Goal: Transaction & Acquisition: Book appointment/travel/reservation

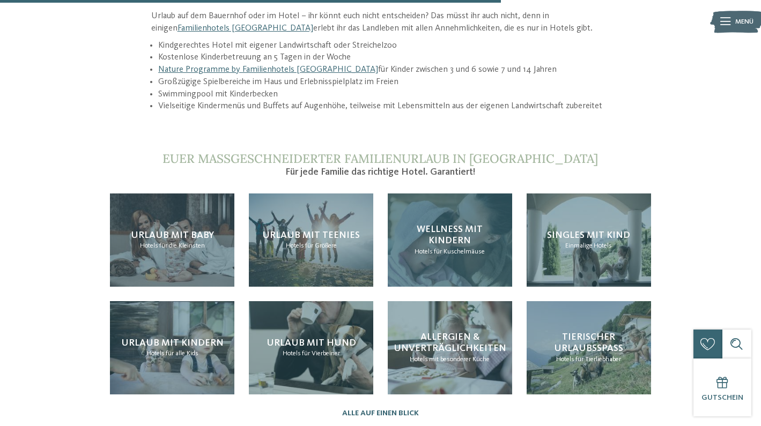
scroll to position [1303, 0]
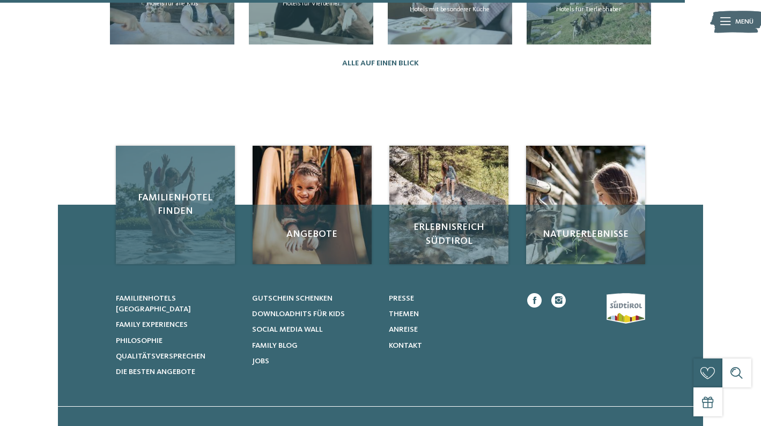
click at [175, 191] on span "Familienhotel finden" at bounding box center [174, 204] width 99 height 27
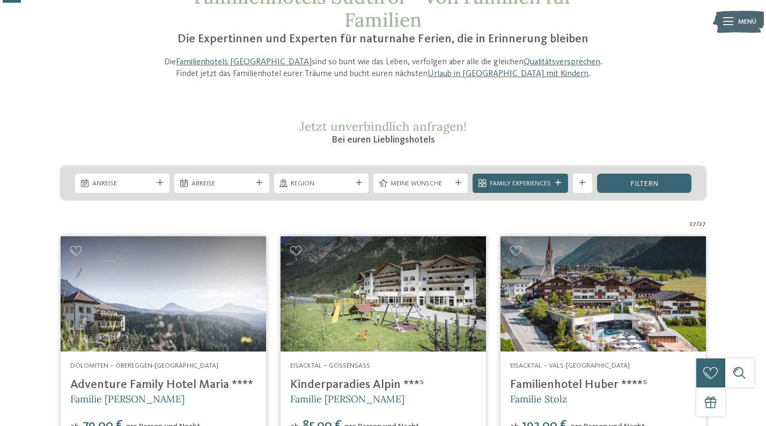
scroll to position [115, 0]
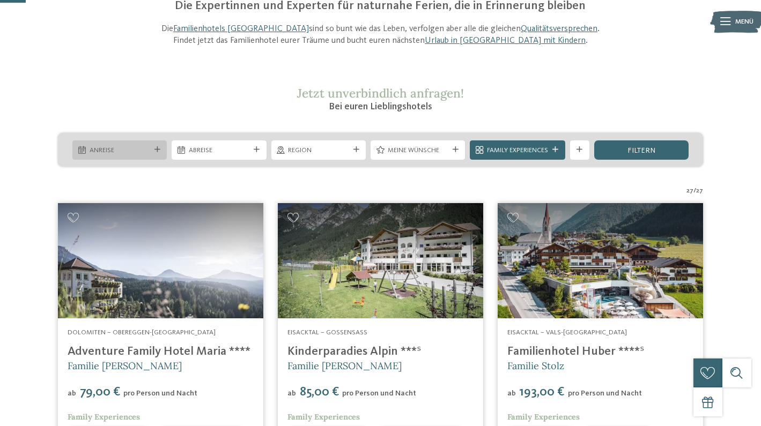
click at [122, 150] on span "Anreise" at bounding box center [120, 151] width 61 height 10
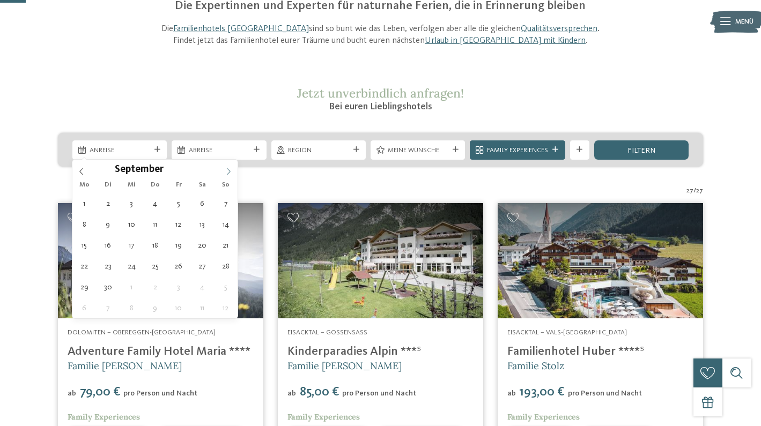
click at [230, 172] on icon at bounding box center [229, 171] width 4 height 7
type div "[DATE]"
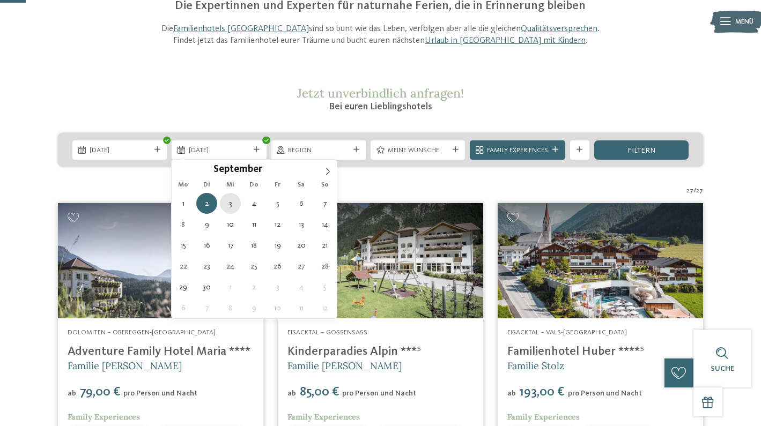
type div "[DATE]"
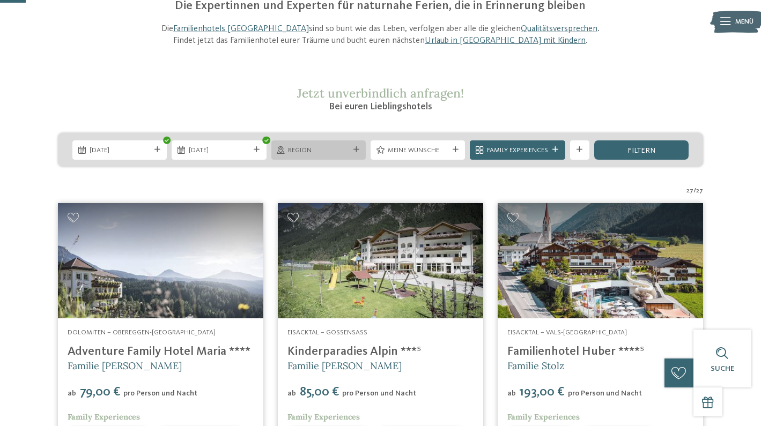
click at [330, 154] on div "Region" at bounding box center [318, 150] width 94 height 19
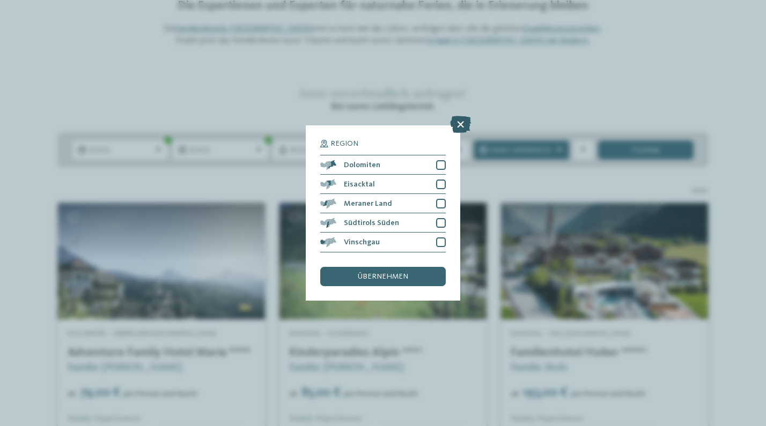
click at [463, 116] on icon at bounding box center [460, 124] width 21 height 17
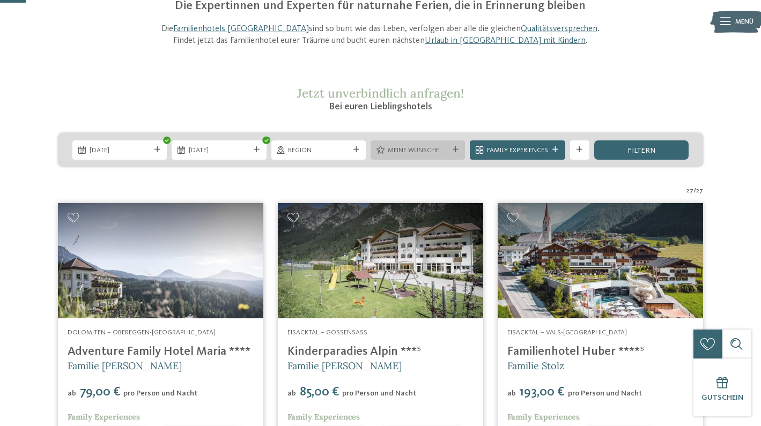
click at [427, 149] on span "Meine Wünsche" at bounding box center [418, 151] width 61 height 10
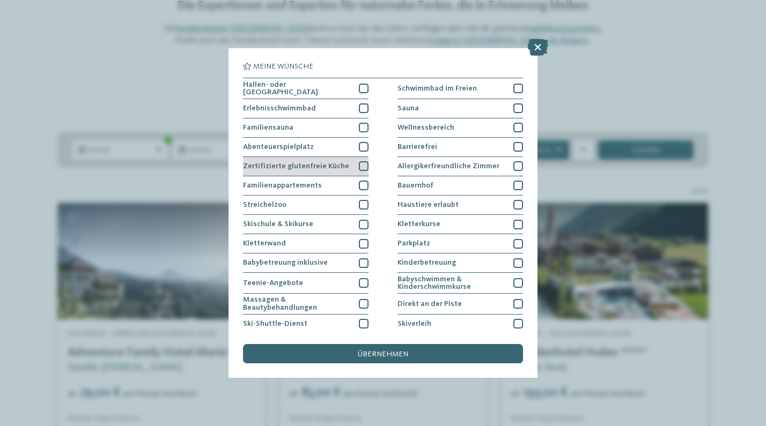
scroll to position [2, 0]
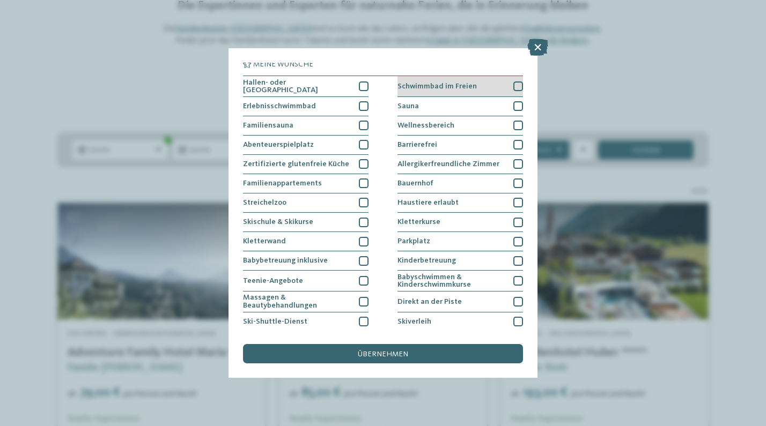
click at [513, 82] on div at bounding box center [518, 87] width 10 height 10
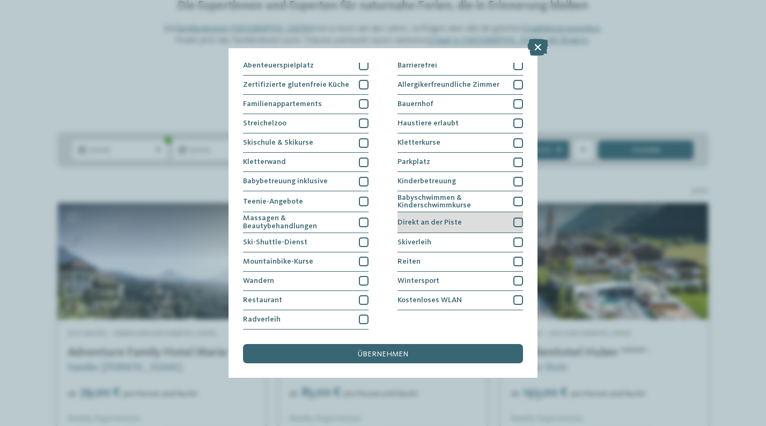
scroll to position [130, 0]
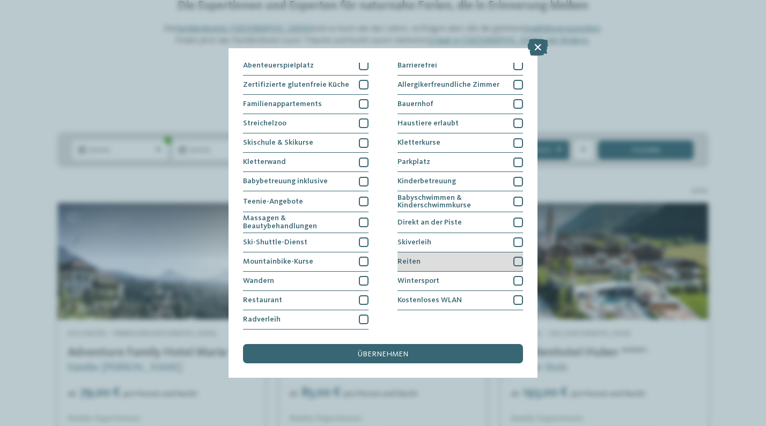
click at [498, 253] on div "Reiten" at bounding box center [459, 262] width 125 height 19
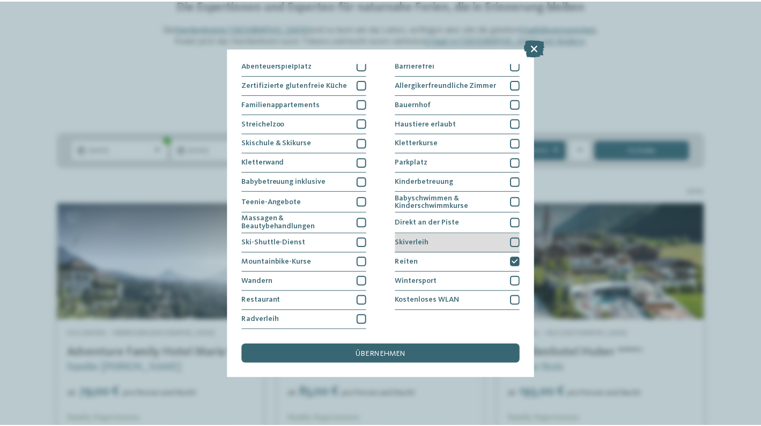
scroll to position [143, 0]
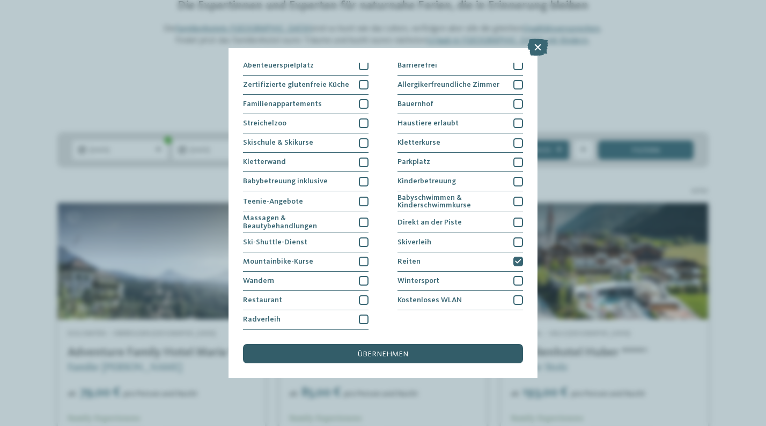
click at [360, 351] on span "übernehmen" at bounding box center [383, 355] width 50 height 8
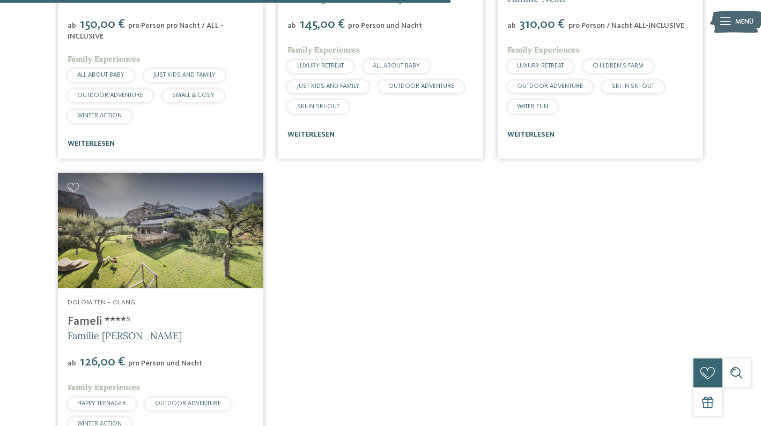
scroll to position [888, 0]
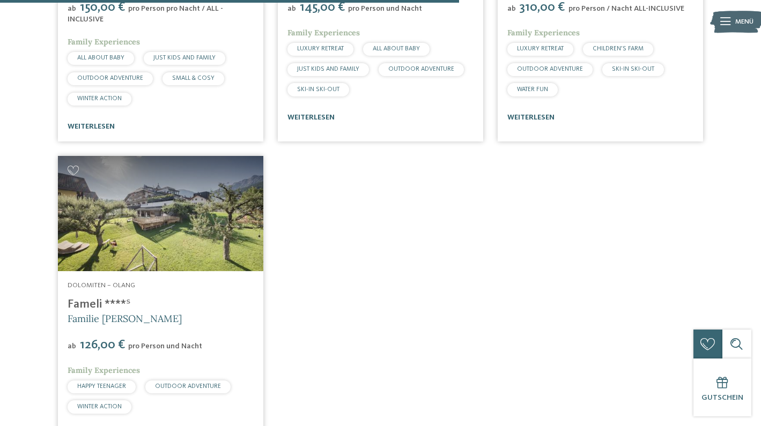
click at [150, 209] on img at bounding box center [160, 213] width 205 height 115
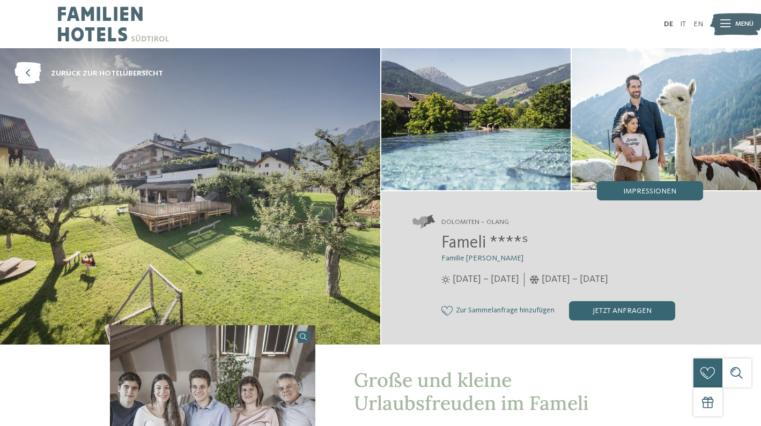
click at [150, 209] on img at bounding box center [190, 196] width 380 height 297
drag, startPoint x: 441, startPoint y: 242, endPoint x: 489, endPoint y: 243, distance: 47.7
click at [489, 243] on div "Fameli ****ˢ Familie Gasser 28.05. – 02.11.2025 05.12.2025 – 12.04.2026" at bounding box center [557, 277] width 291 height 86
copy span "Fameli"
